Goal: Navigation & Orientation: Find specific page/section

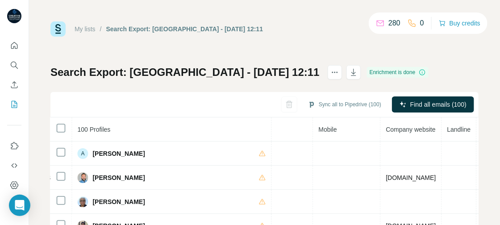
click at [57, 28] on img at bounding box center [57, 28] width 15 height 15
click at [14, 183] on icon "Dashboard" at bounding box center [14, 185] width 4 height 4
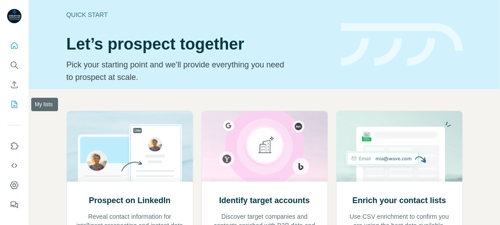
click at [15, 104] on icon "My lists" at bounding box center [14, 104] width 9 height 9
